Goal: Task Accomplishment & Management: Manage account settings

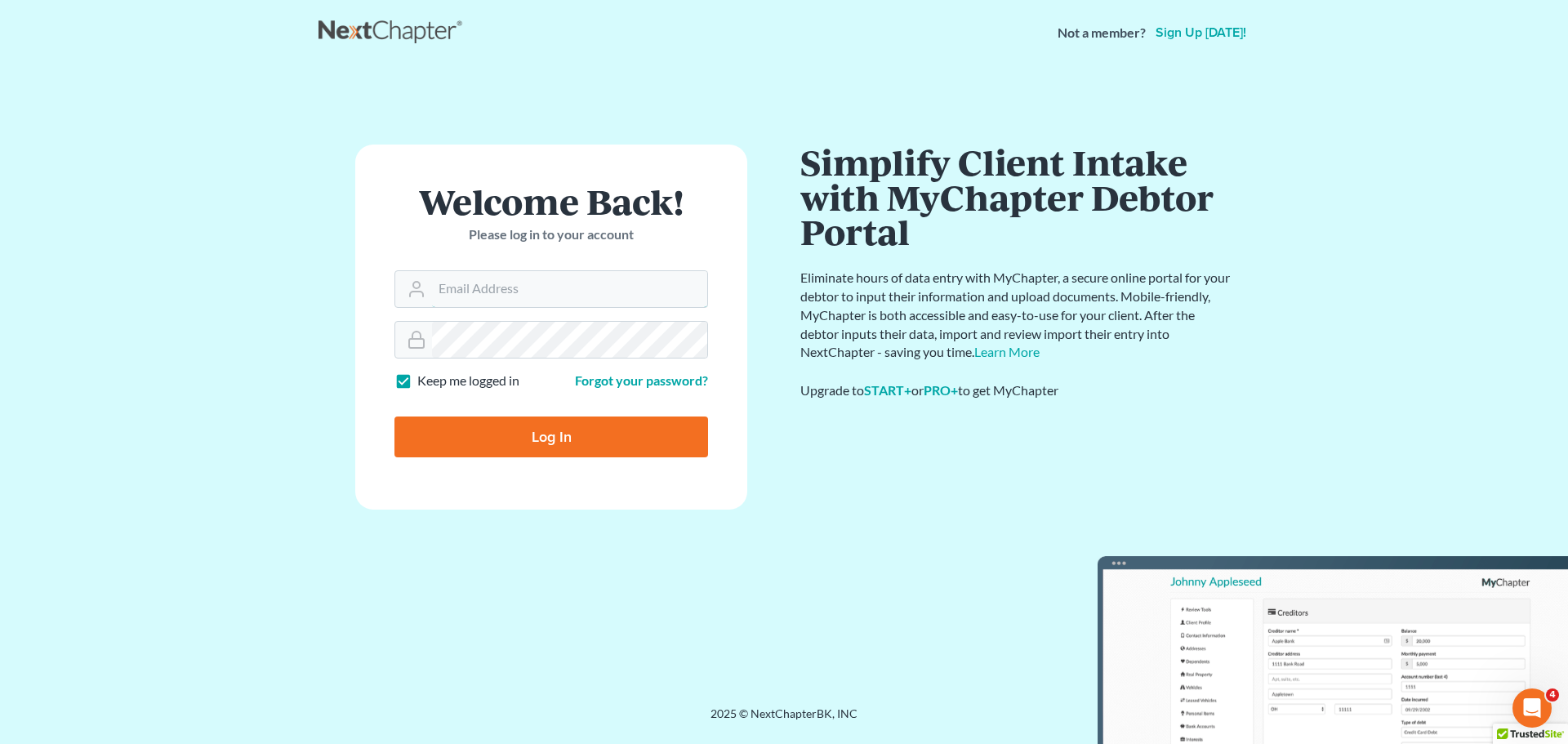
type input "[PERSON_NAME][EMAIL_ADDRESS][DOMAIN_NAME]"
click at [599, 438] on input "Log In" at bounding box center [552, 436] width 314 height 40
type input "Thinking..."
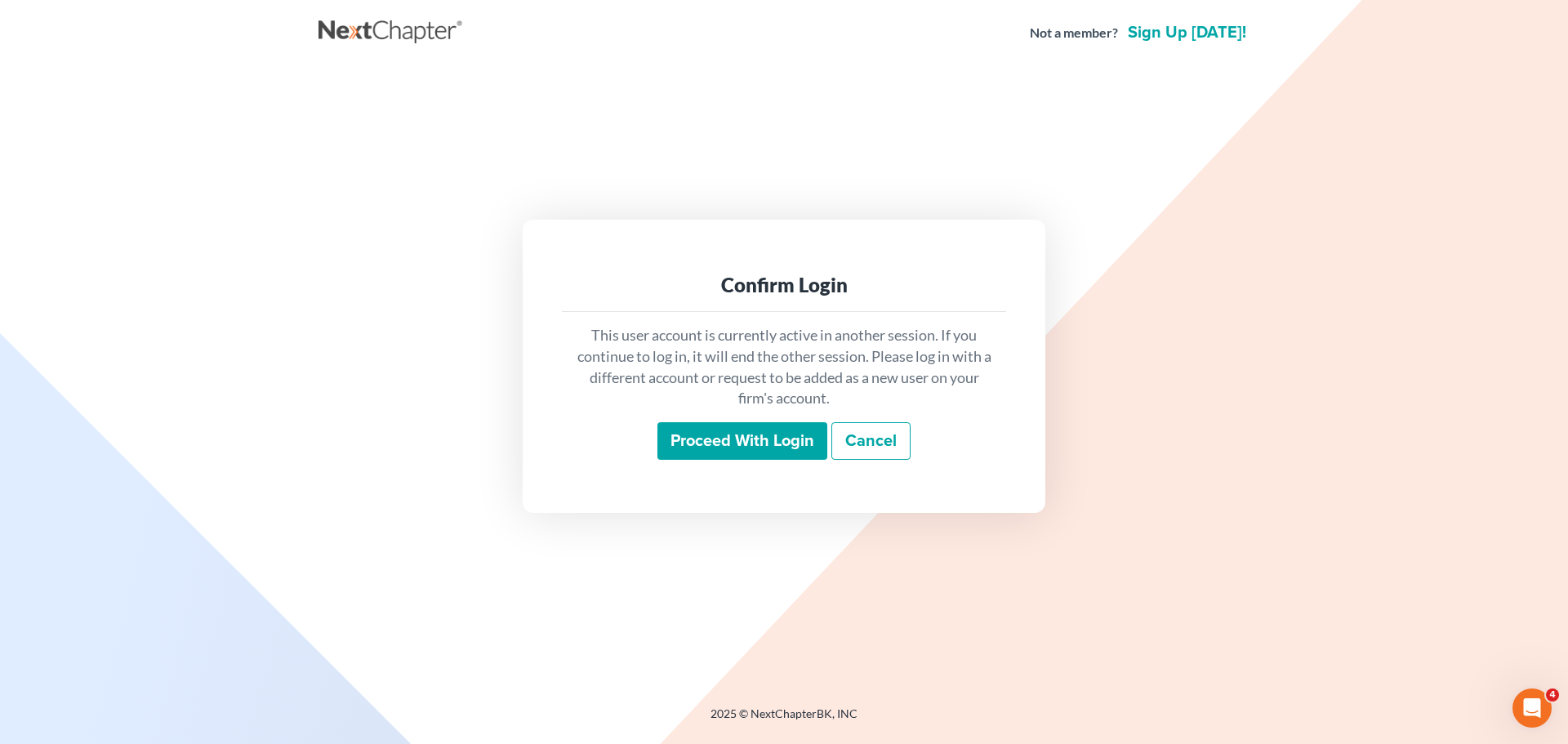
click at [746, 441] on input "Proceed with login" at bounding box center [743, 440] width 170 height 37
